Goal: Find specific page/section: Find specific page/section

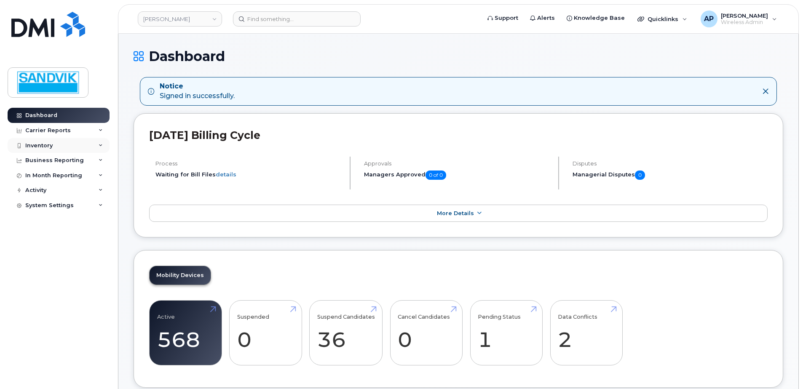
click at [53, 147] on div "Inventory" at bounding box center [59, 145] width 102 height 15
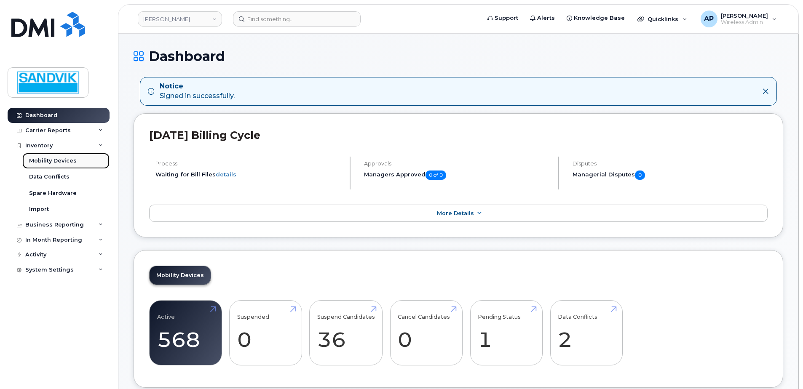
click at [59, 158] on div "Mobility Devices" at bounding box center [53, 161] width 48 height 8
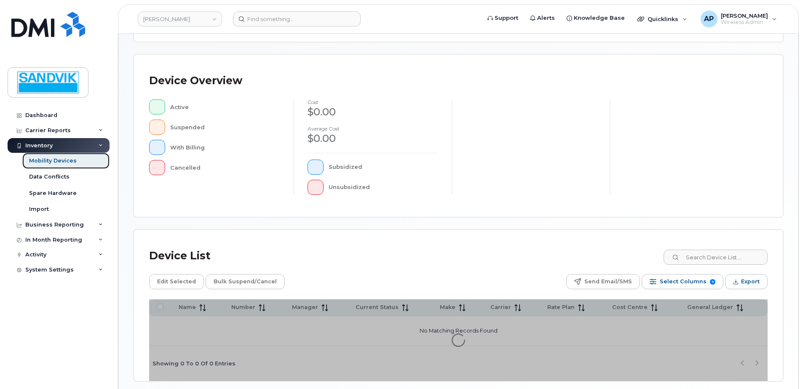
scroll to position [190, 0]
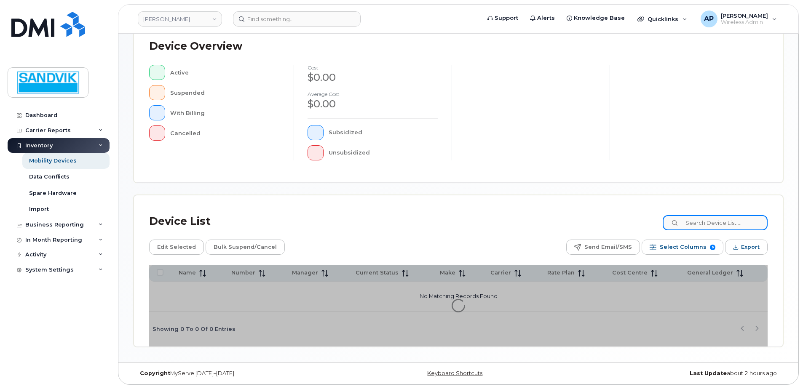
click at [705, 227] on input at bounding box center [715, 222] width 105 height 15
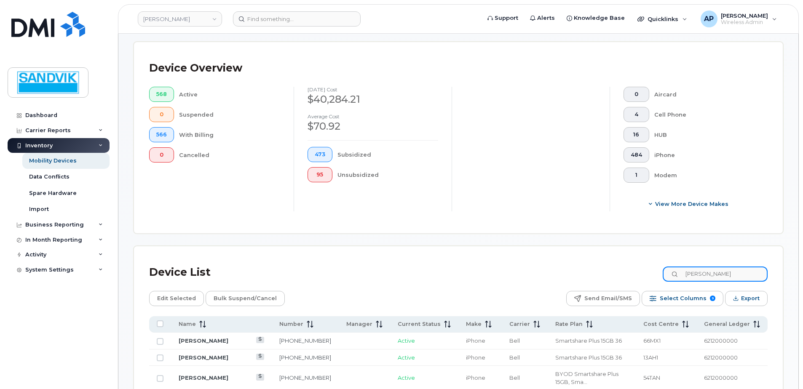
type input "[PERSON_NAME]"
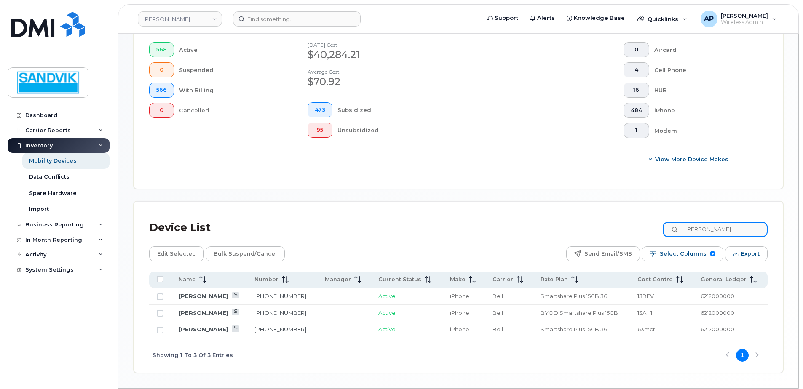
scroll to position [261, 0]
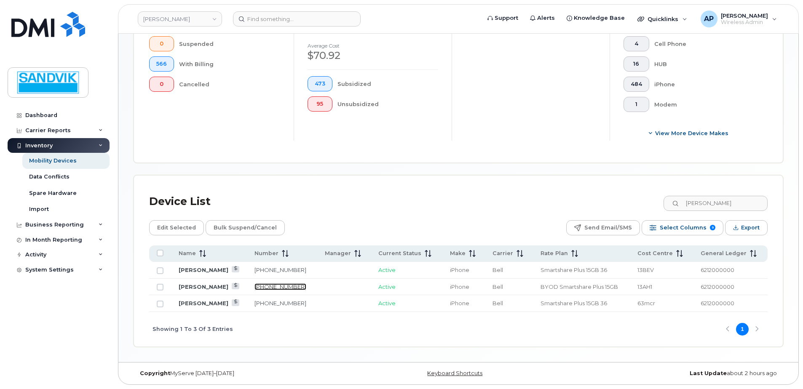
click at [265, 287] on link "[PHONE_NUMBER]" at bounding box center [280, 287] width 52 height 7
